Goal: Task Accomplishment & Management: Use online tool/utility

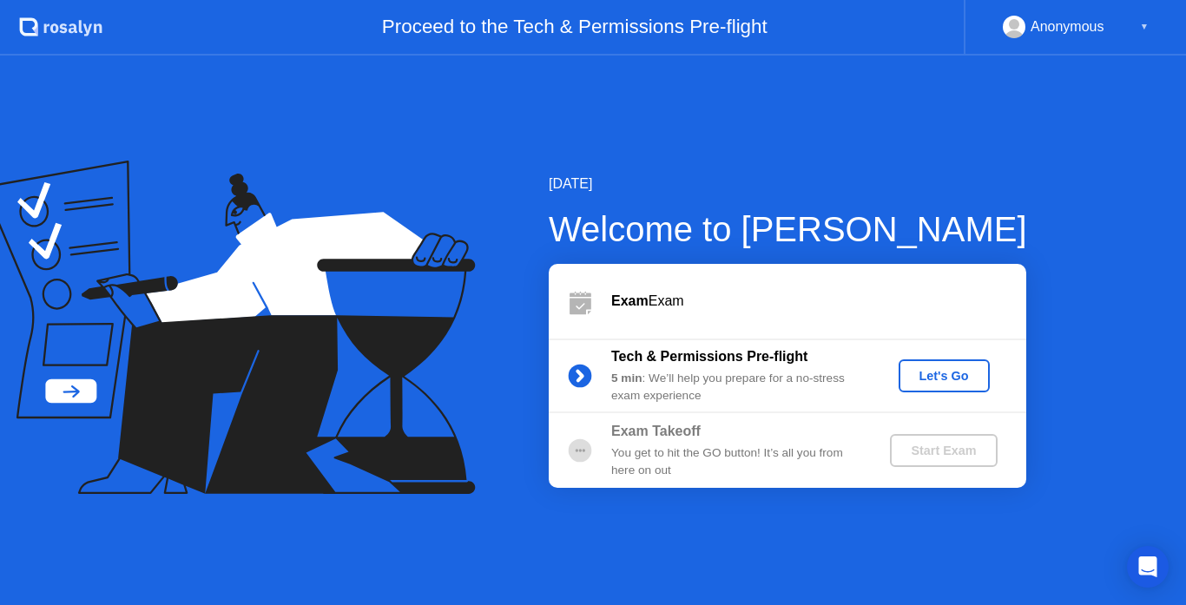
click at [951, 378] on div "Let's Go" at bounding box center [943, 376] width 77 height 14
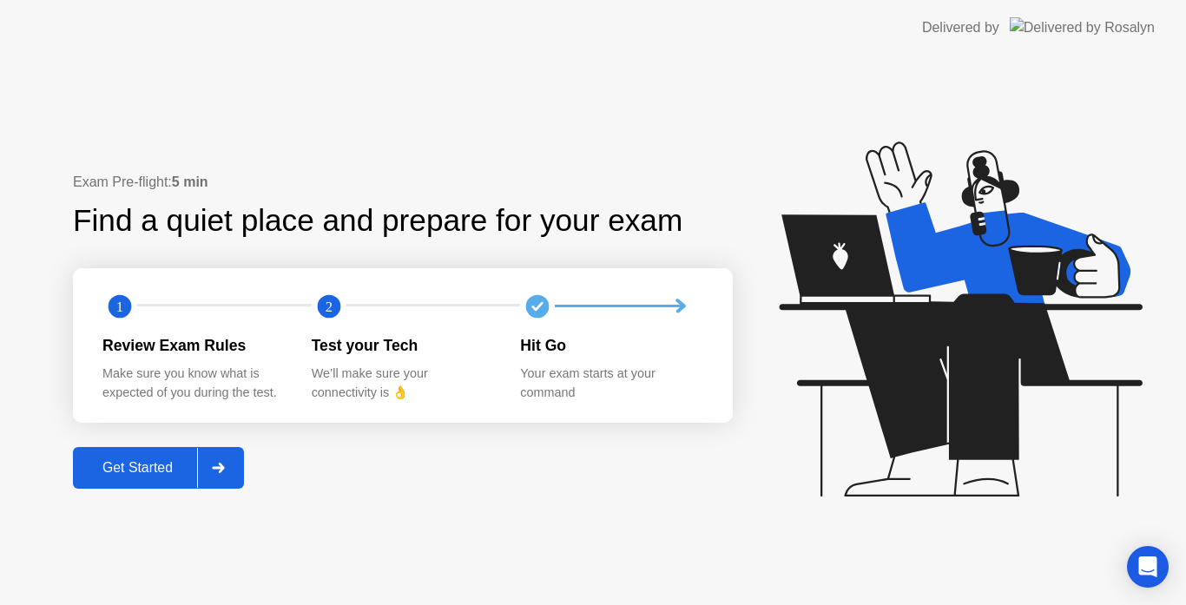
click at [124, 476] on div "Get Started" at bounding box center [137, 468] width 119 height 16
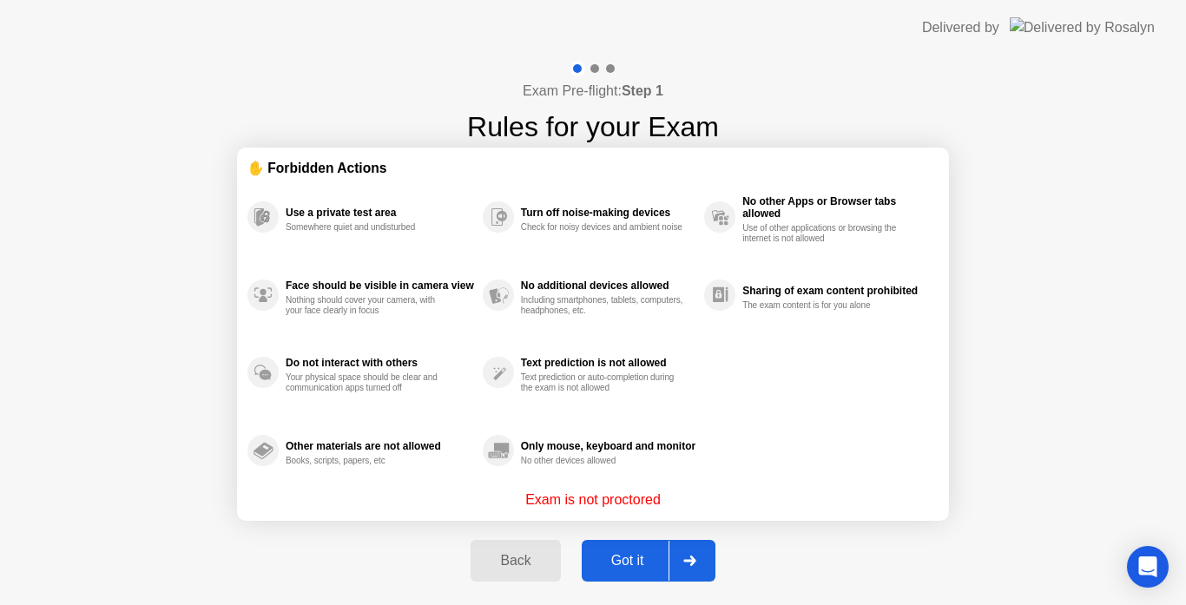
click at [634, 562] on div "Got it" at bounding box center [628, 561] width 82 height 16
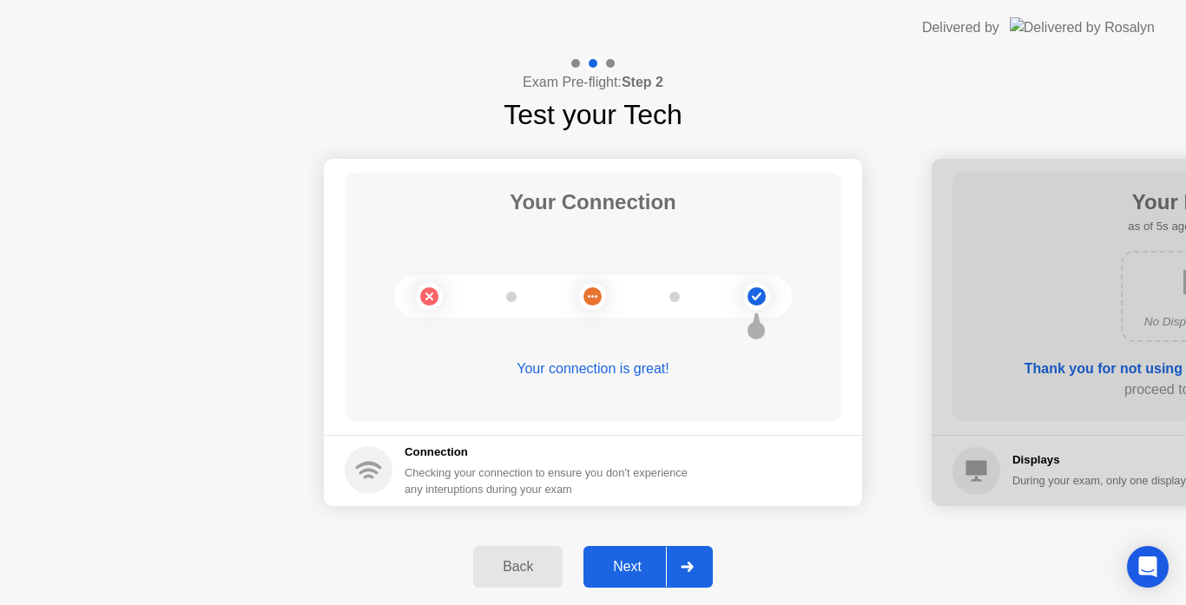
click at [637, 563] on div "Next" at bounding box center [626, 567] width 77 height 16
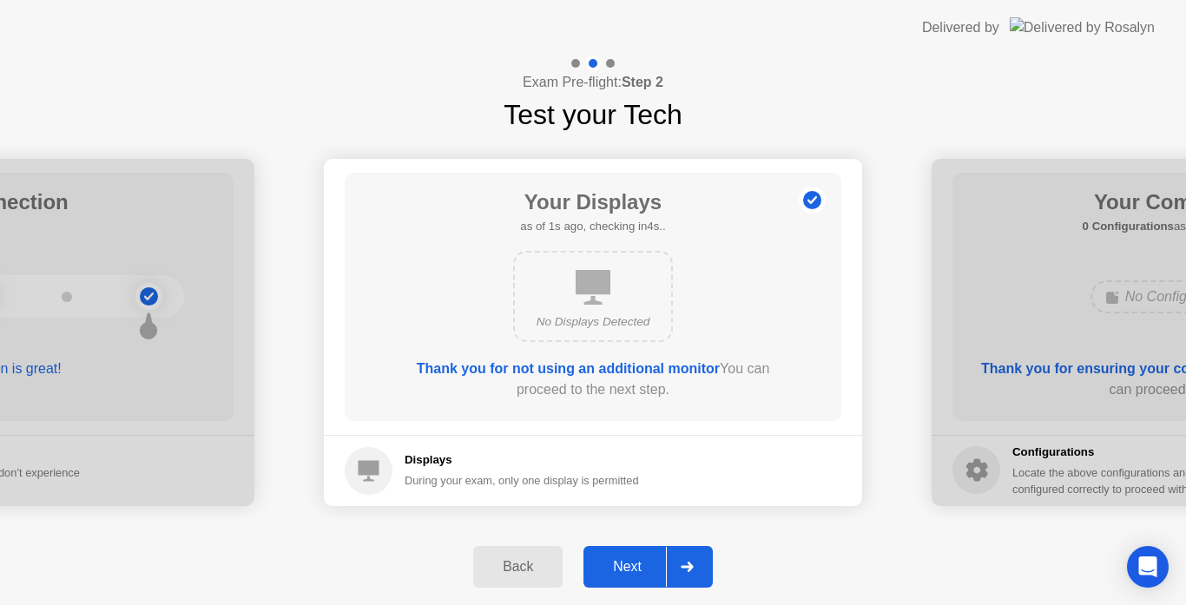
click at [636, 563] on div "Next" at bounding box center [626, 567] width 77 height 16
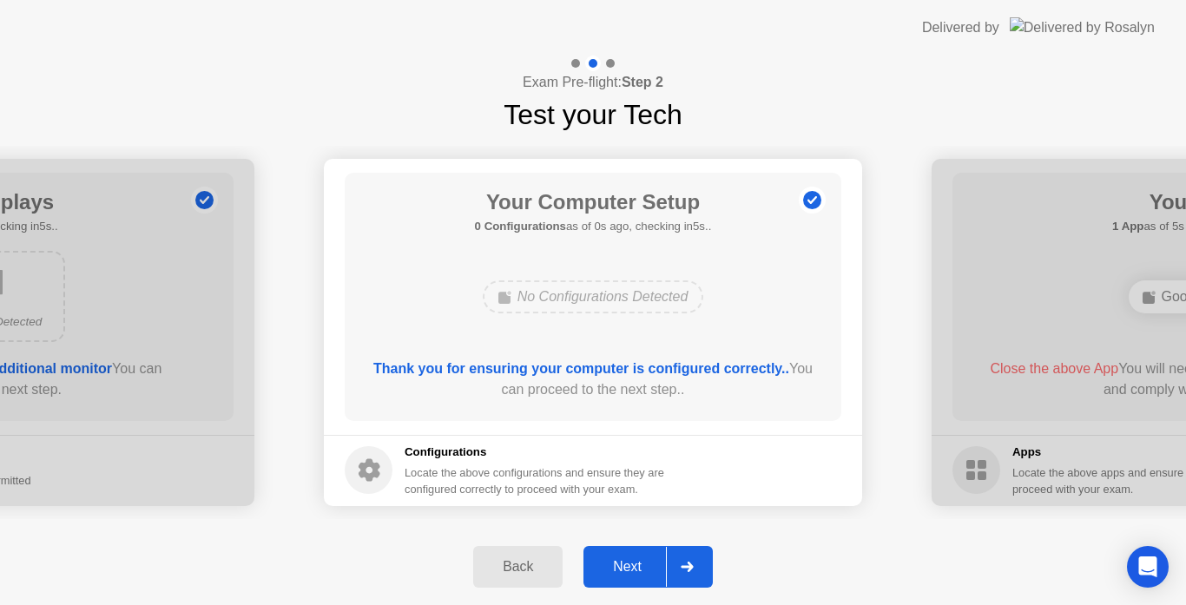
click at [637, 563] on div "Next" at bounding box center [626, 567] width 77 height 16
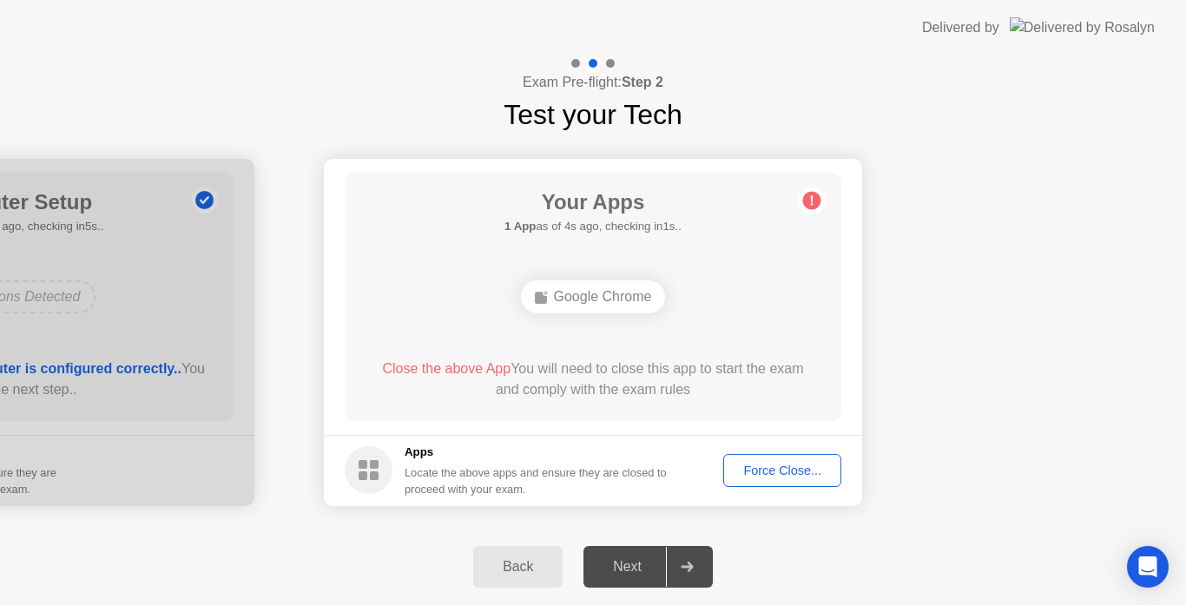
click at [771, 469] on div "Force Close..." at bounding box center [782, 471] width 106 height 14
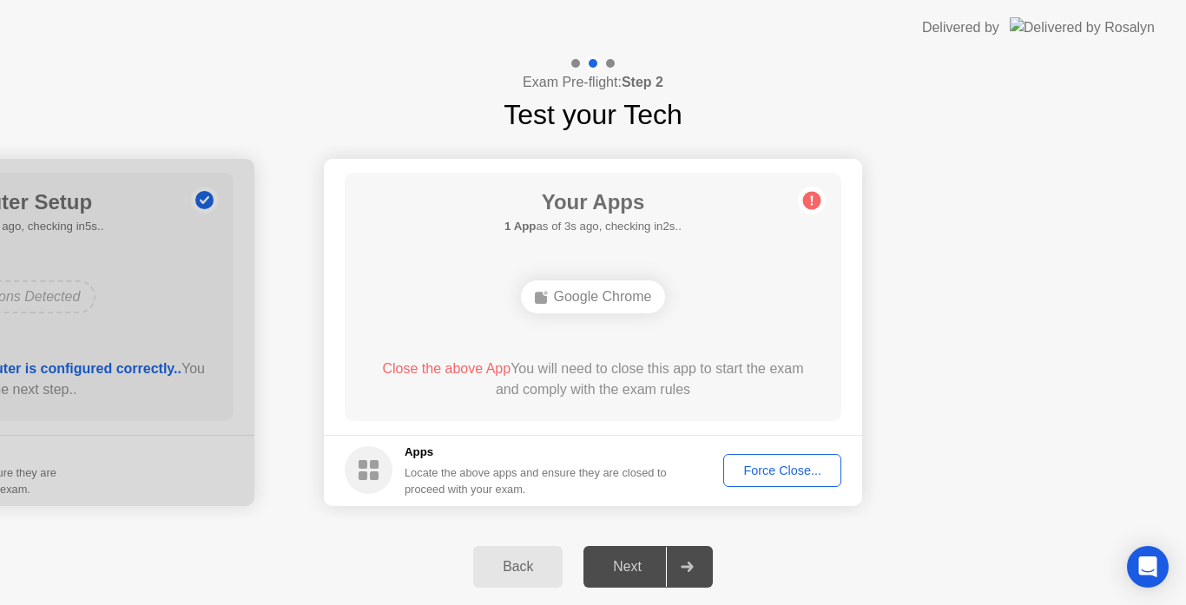
click at [628, 568] on div "Next" at bounding box center [626, 567] width 77 height 16
click at [634, 384] on div "Close the above App You will need to close this app to start the exam and compl…" at bounding box center [593, 379] width 447 height 42
click at [645, 562] on div "Next" at bounding box center [626, 567] width 77 height 16
click at [516, 561] on div "Back" at bounding box center [517, 567] width 79 height 16
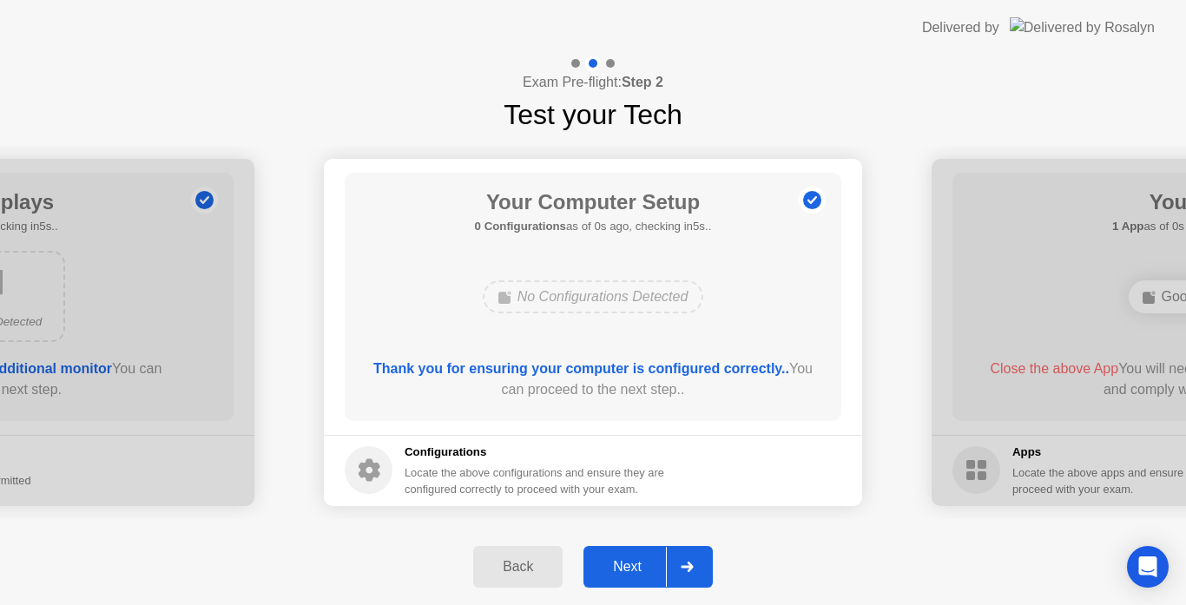
click at [625, 562] on div "Next" at bounding box center [626, 567] width 77 height 16
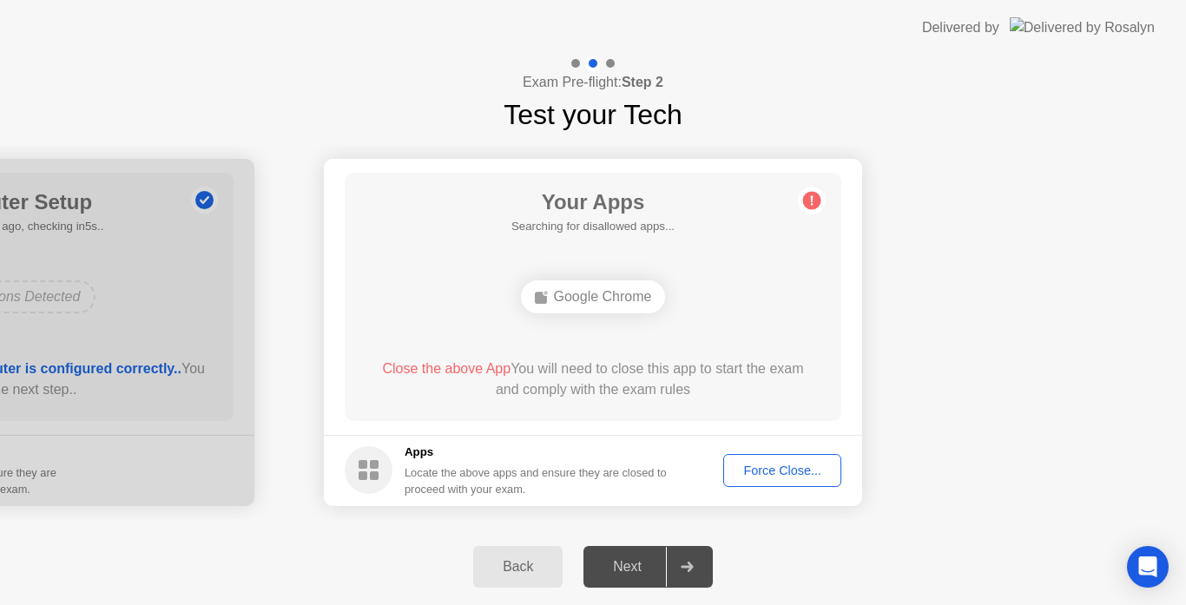
drag, startPoint x: 644, startPoint y: 458, endPoint x: 676, endPoint y: 356, distance: 107.3
click at [644, 457] on h5 "Apps" at bounding box center [535, 452] width 263 height 17
click at [660, 264] on div "Your Apps Searching for disallowed apps... Google Chrome Close the above App Yo…" at bounding box center [593, 297] width 496 height 248
click at [618, 299] on div "Google Chrome" at bounding box center [593, 296] width 145 height 33
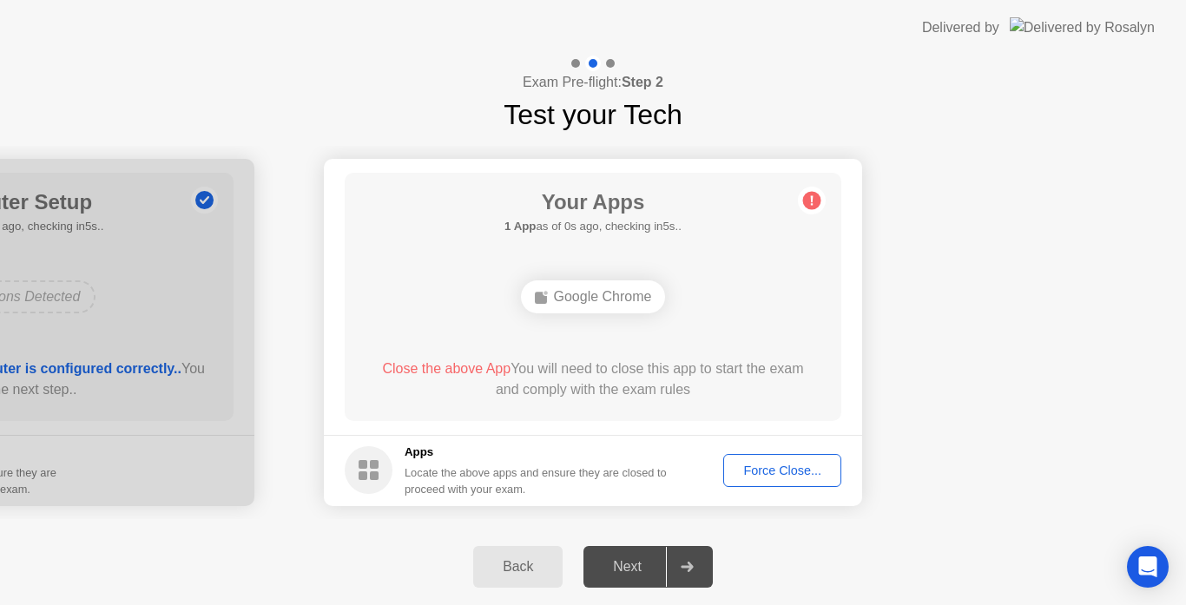
click at [618, 299] on div "Google Chrome" at bounding box center [593, 296] width 145 height 33
click at [795, 470] on div "Force Close..." at bounding box center [782, 471] width 106 height 14
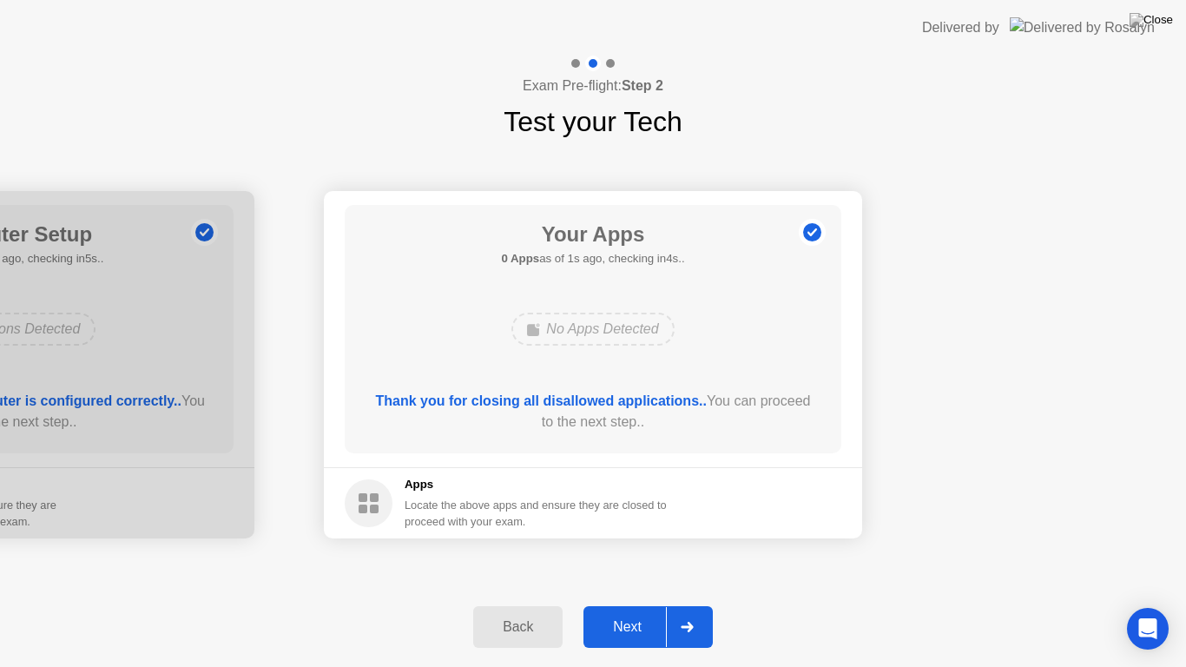
click at [633, 604] on div "Next" at bounding box center [626, 627] width 77 height 16
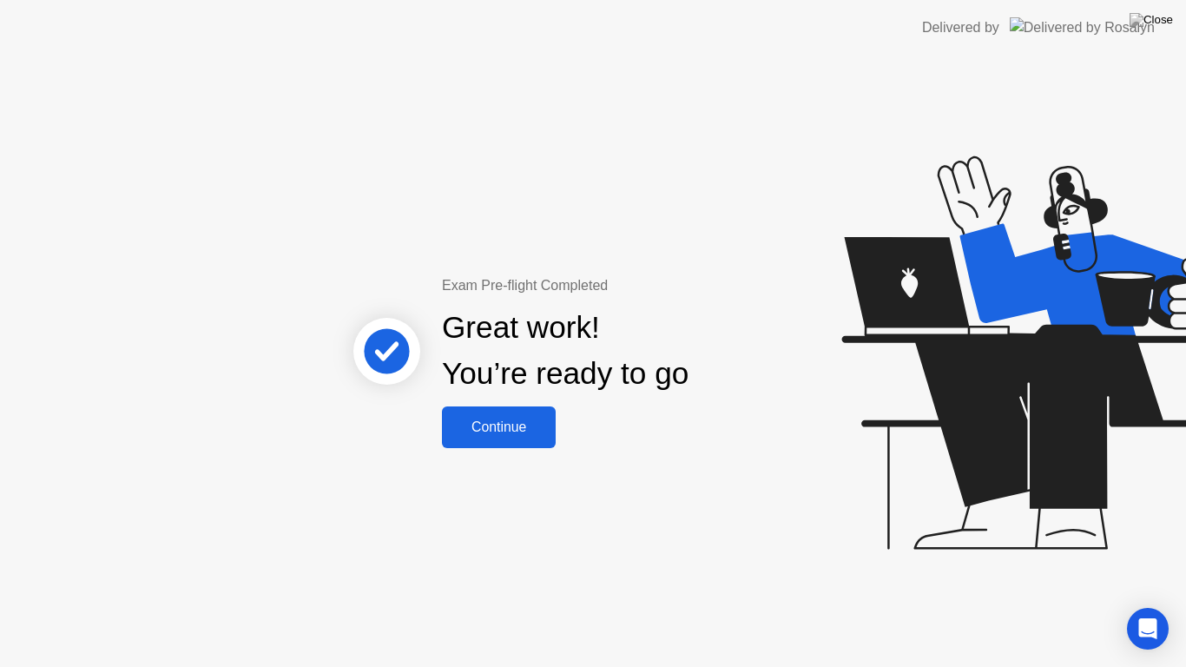
click at [488, 426] on div "Continue" at bounding box center [498, 427] width 103 height 16
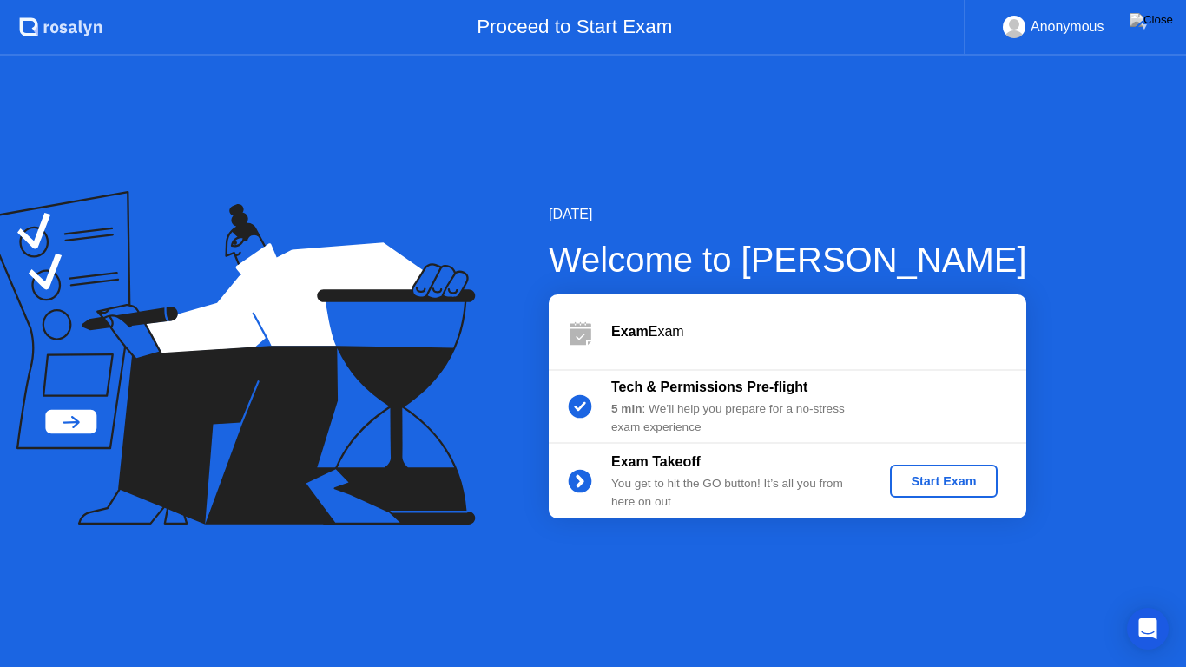
click at [950, 476] on div "Start Exam" at bounding box center [943, 481] width 93 height 14
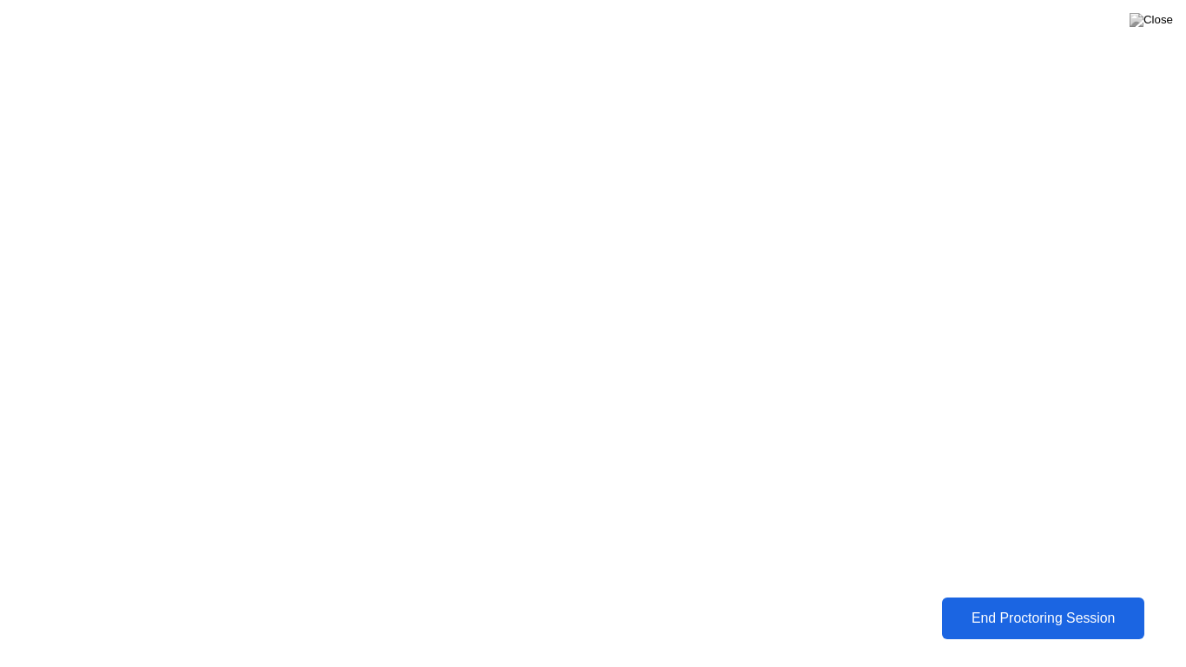
click at [1009, 604] on div "End Proctoring Session" at bounding box center [1043, 618] width 192 height 16
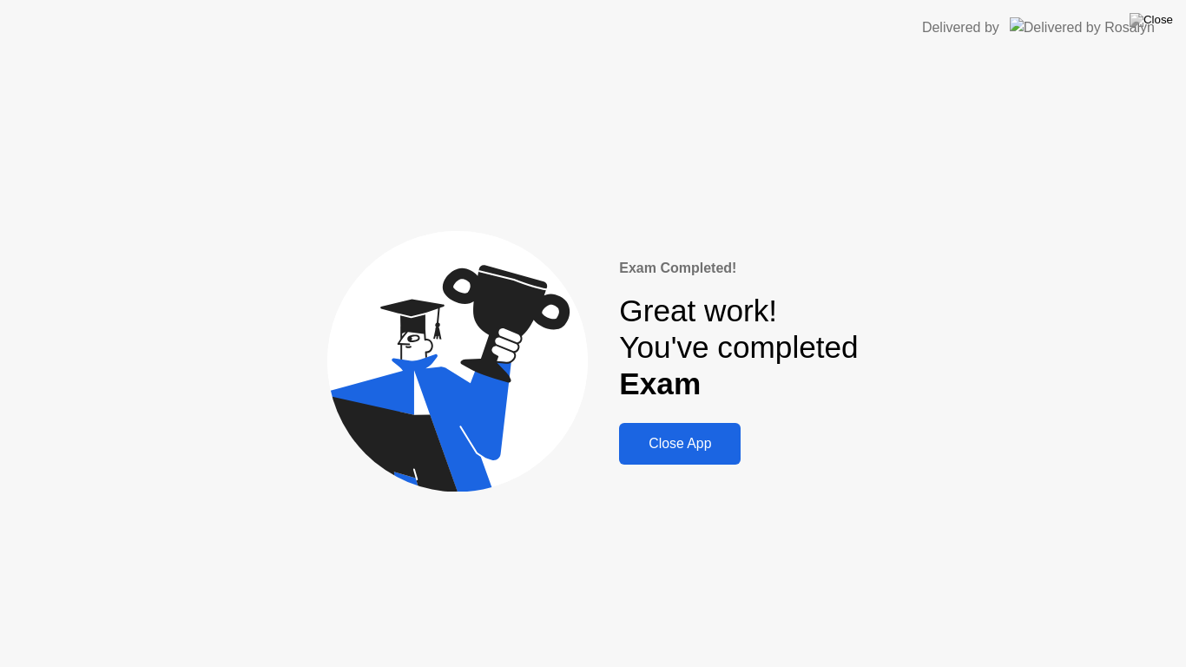
click at [672, 451] on div "Close App" at bounding box center [679, 444] width 111 height 16
